Goal: Find specific fact: Find specific fact

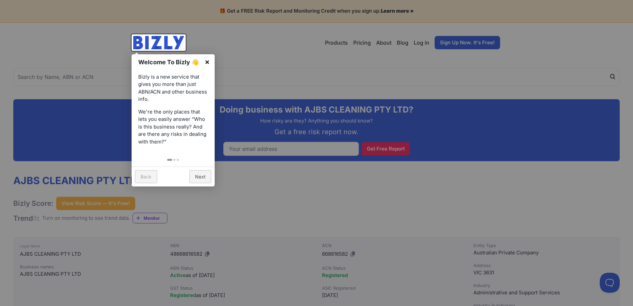
click at [210, 56] on link "×" at bounding box center [207, 61] width 15 height 15
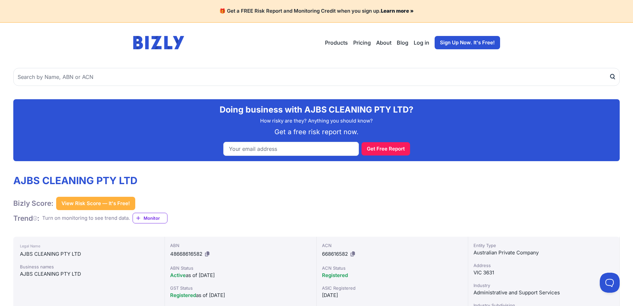
scroll to position [66, 0]
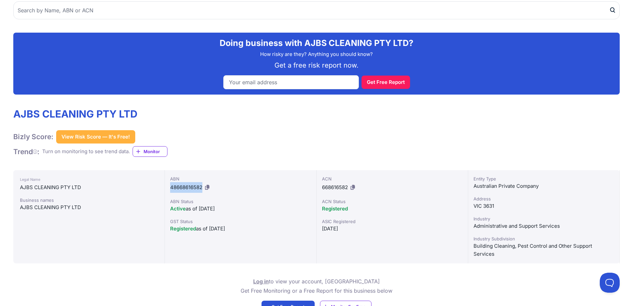
drag, startPoint x: 172, startPoint y: 187, endPoint x: 202, endPoint y: 186, distance: 30.9
click at [202, 186] on span "48668616582" at bounding box center [186, 187] width 32 height 6
copy span "48668616582"
drag, startPoint x: 140, startPoint y: 109, endPoint x: 3, endPoint y: 118, distance: 137.2
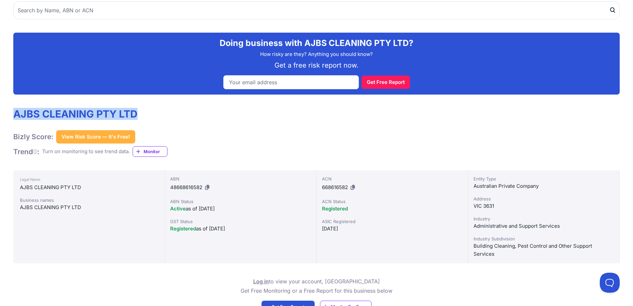
copy h1 "AJBS CLEANING PTY LTD"
drag, startPoint x: 203, startPoint y: 189, endPoint x: 167, endPoint y: 191, distance: 37.0
click at [167, 191] on div "ABN 48668616582 ABN Status Active as of [DATE] GST Status Registered as of [DAT…" at bounding box center [241, 216] width 152 height 93
copy span "48668616582"
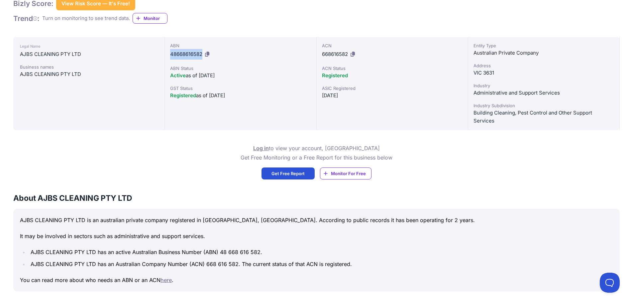
scroll to position [100, 0]
